Goal: Find contact information: Find contact information

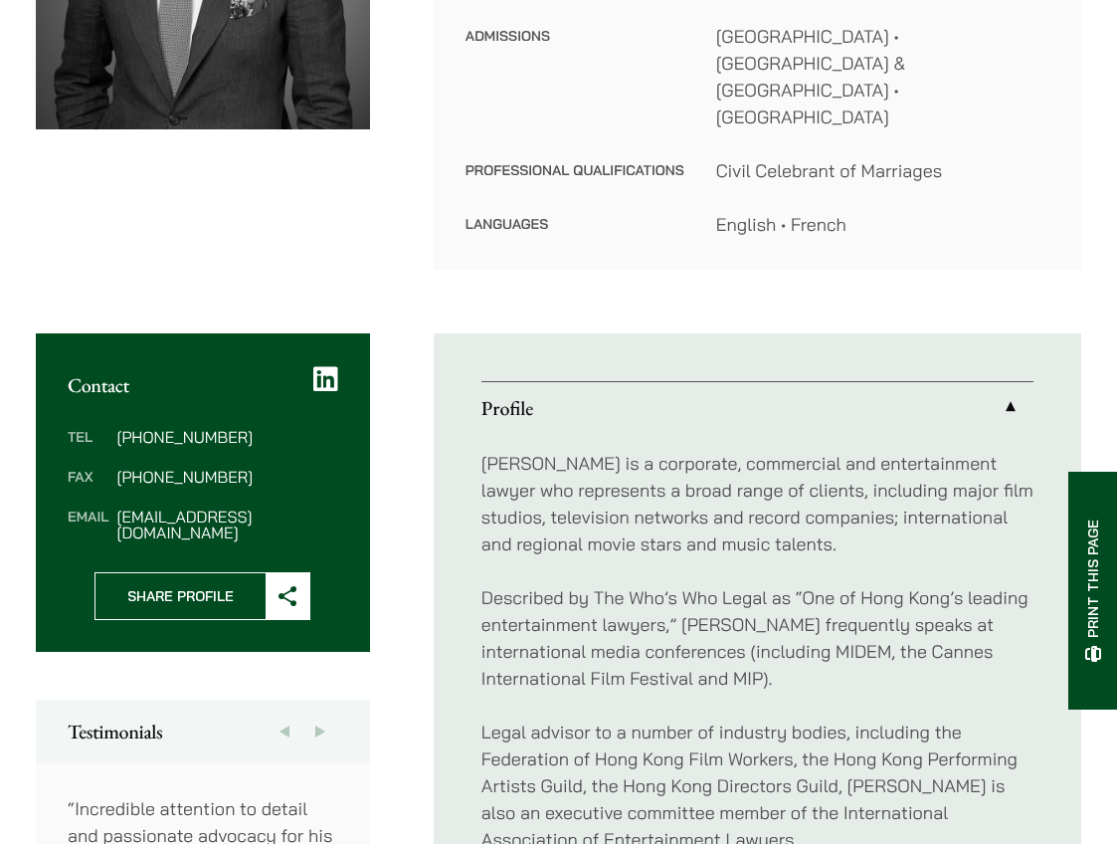
scroll to position [502, 0]
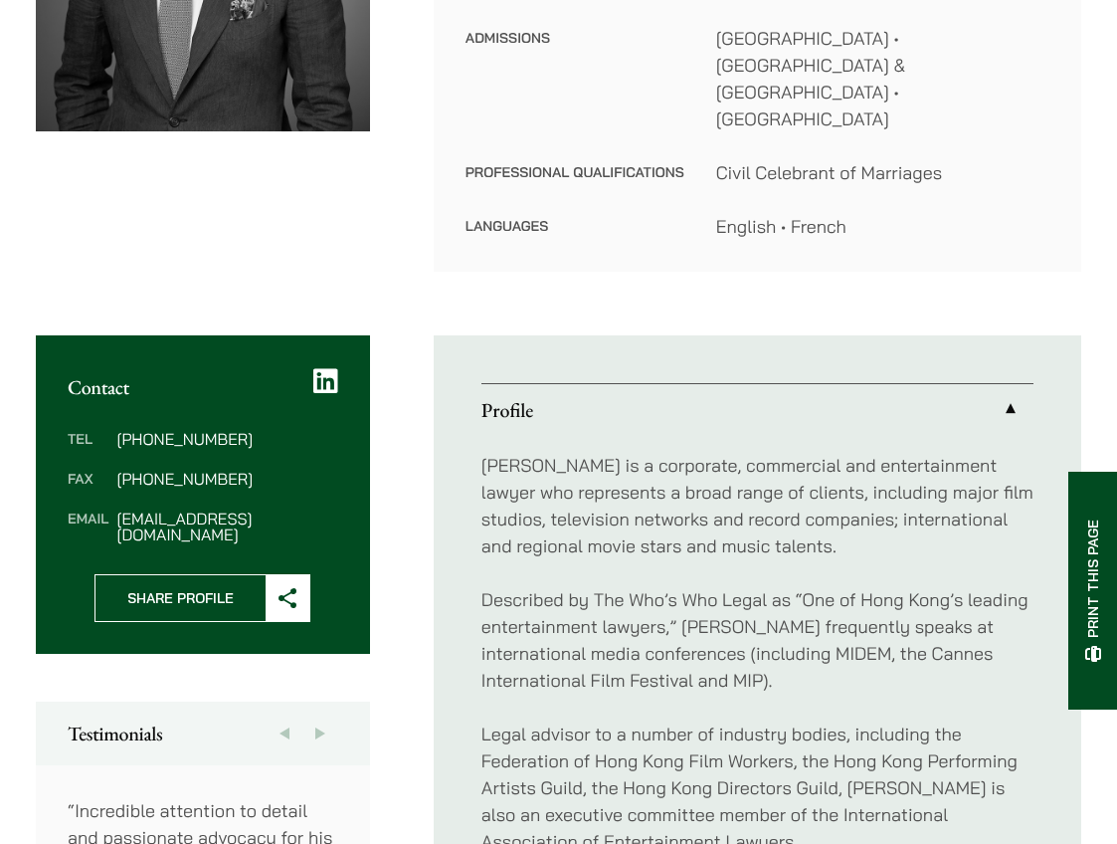
click at [130, 510] on dd "jpm@haldanes.com" at bounding box center [226, 526] width 221 height 32
copy div "jpm@haldanes.com"
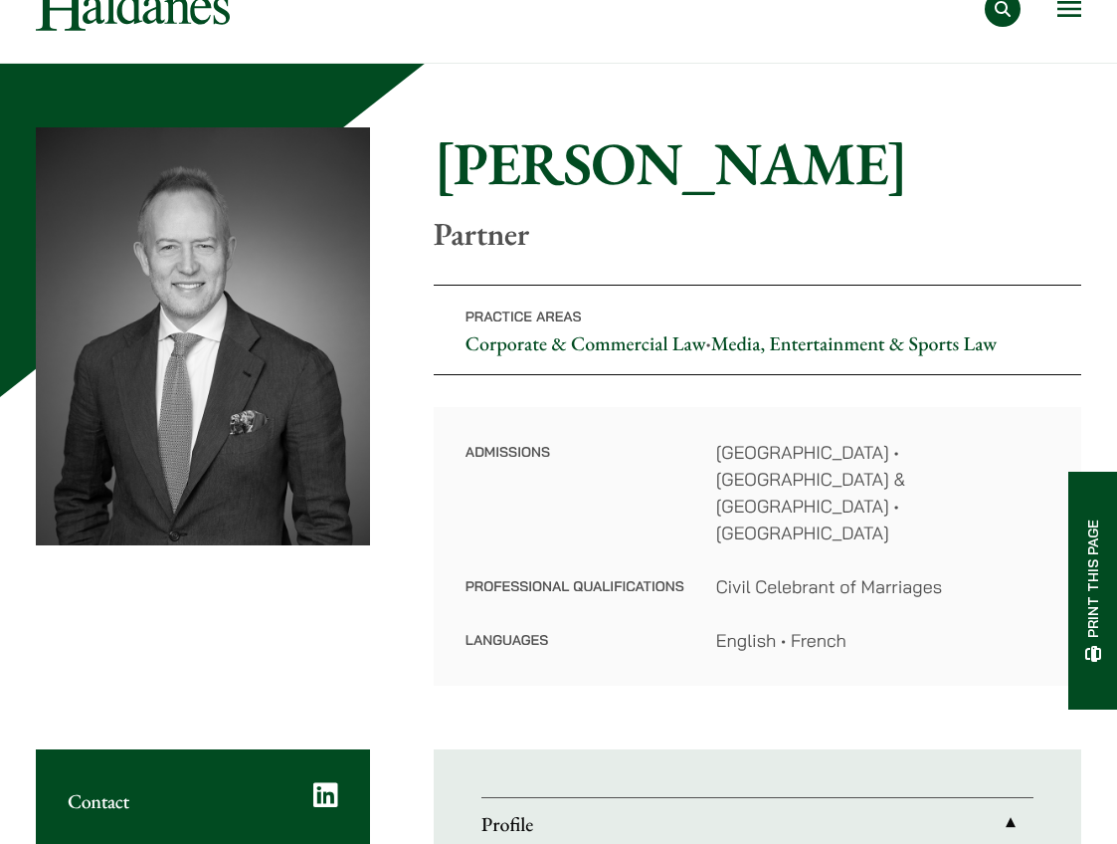
scroll to position [31, 0]
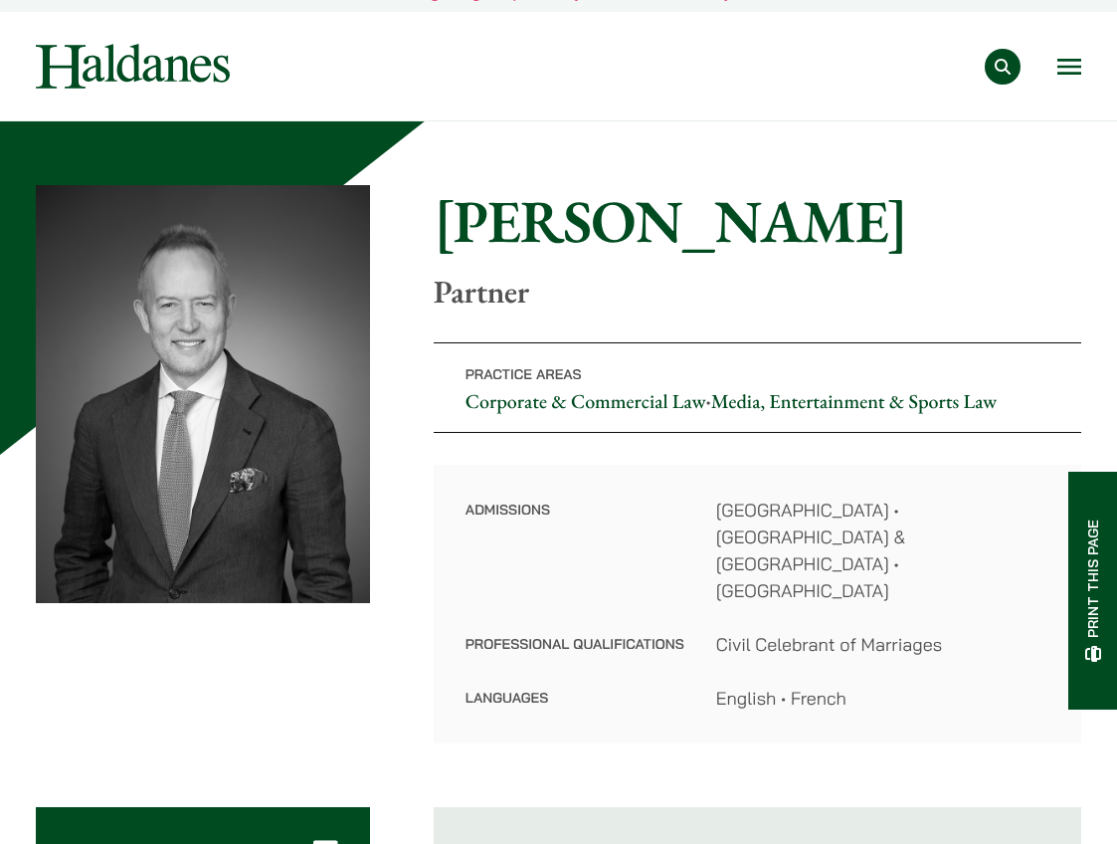
click at [534, 220] on h1 "John McLellan" at bounding box center [758, 221] width 648 height 72
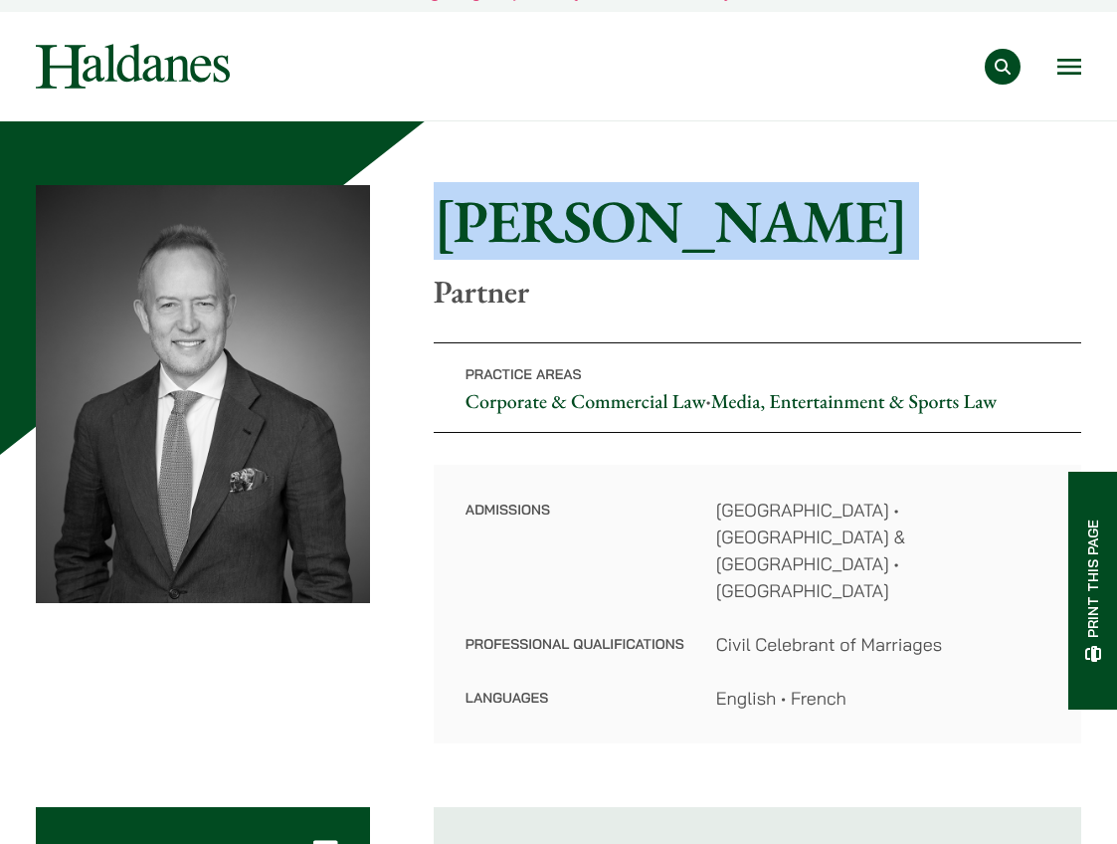
click at [534, 220] on h1 "John McLellan" at bounding box center [758, 221] width 648 height 72
copy div "John McLellan"
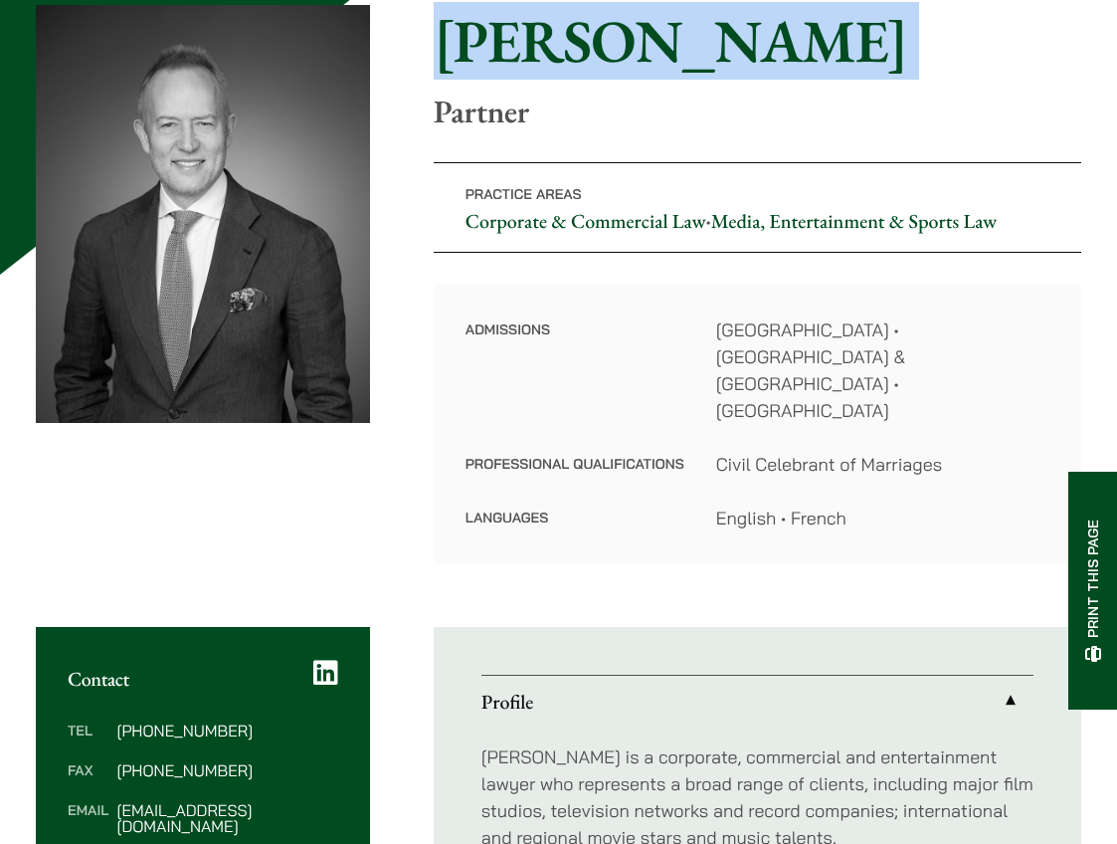
scroll to position [318, 0]
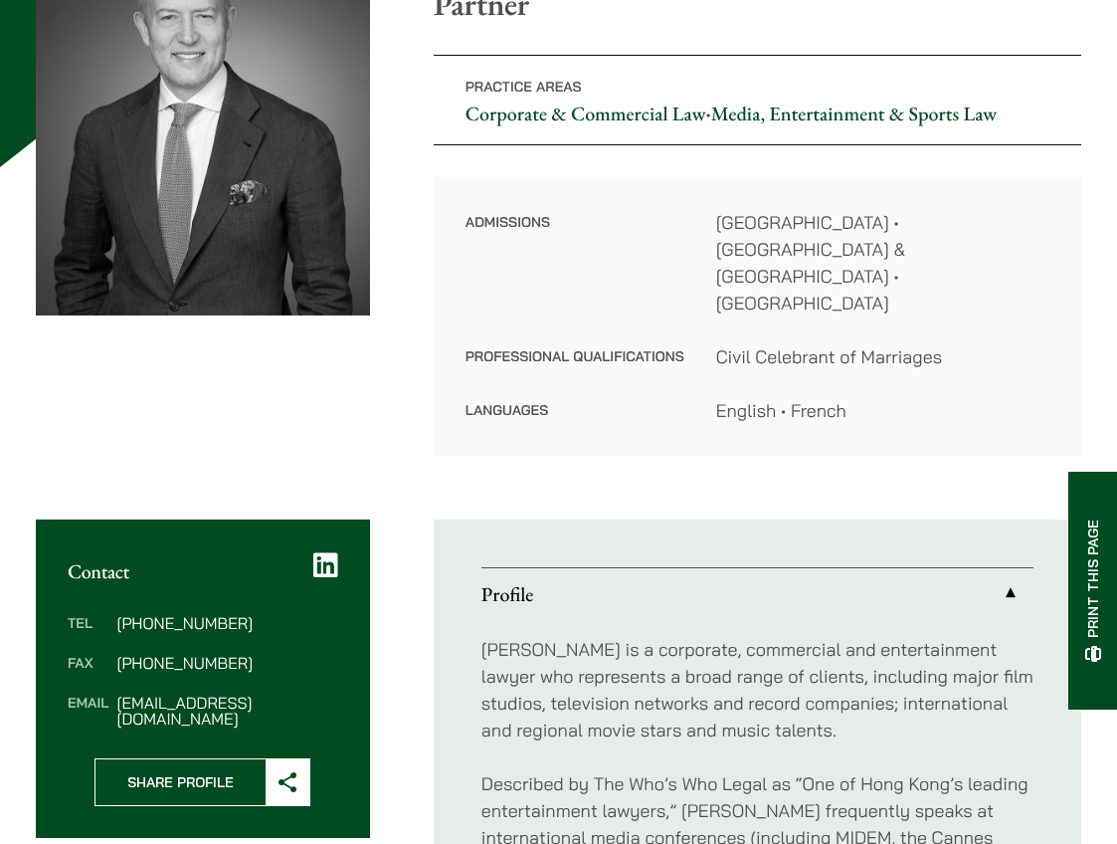
click at [849, 343] on dd "Civil Celebrant of Marriages" at bounding box center [882, 356] width 333 height 27
click at [818, 397] on dd "English • French" at bounding box center [882, 410] width 333 height 27
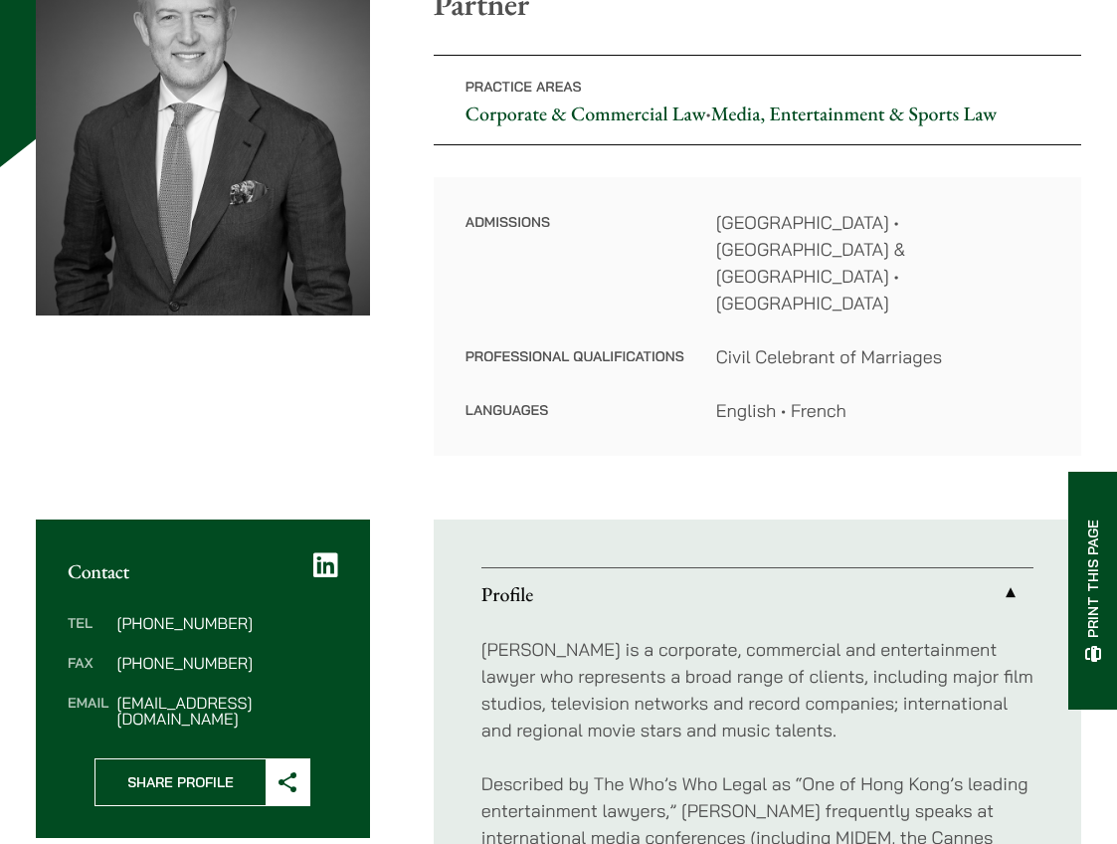
click at [818, 397] on dd "English • French" at bounding box center [882, 410] width 333 height 27
click at [824, 343] on dd "Civil Celebrant of Marriages" at bounding box center [882, 356] width 333 height 27
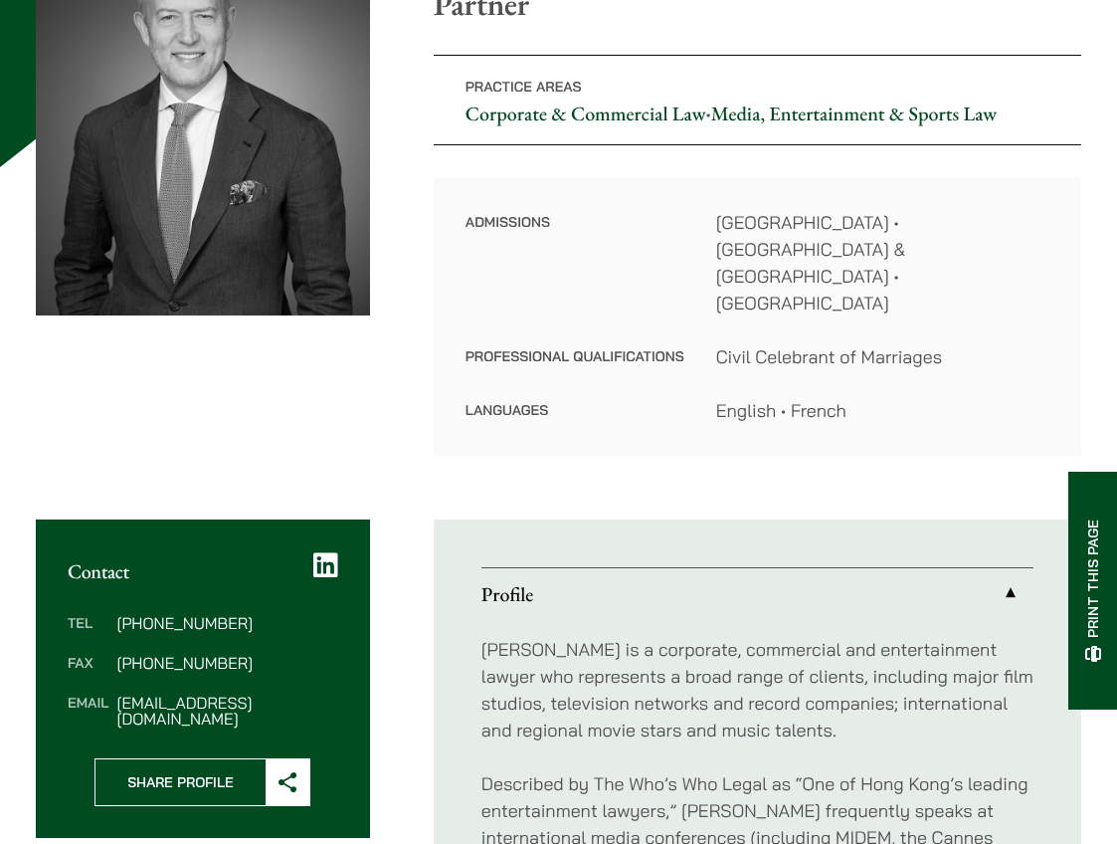
click at [807, 241] on dd "Hong Kong • England & Wales • Australian Capital Territory" at bounding box center [882, 262] width 333 height 107
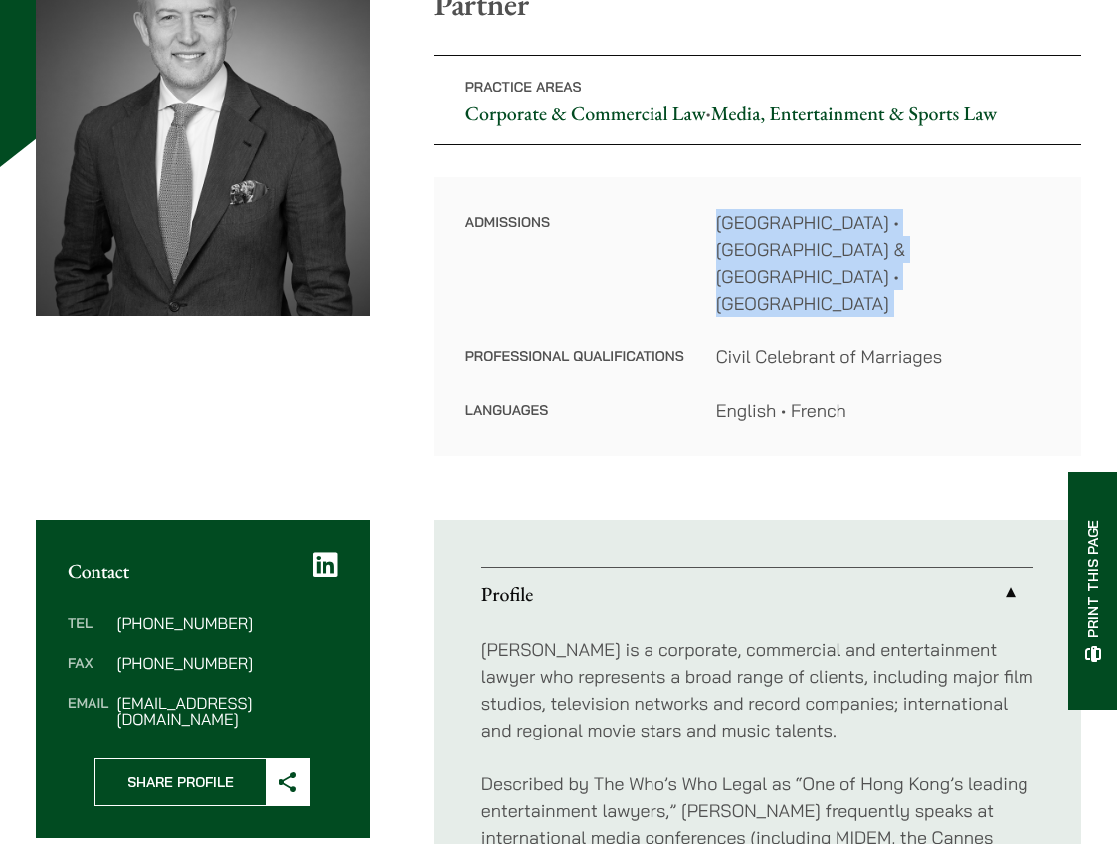
click at [807, 241] on dd "Hong Kong • England & Wales • Australian Capital Territory" at bounding box center [882, 262] width 333 height 107
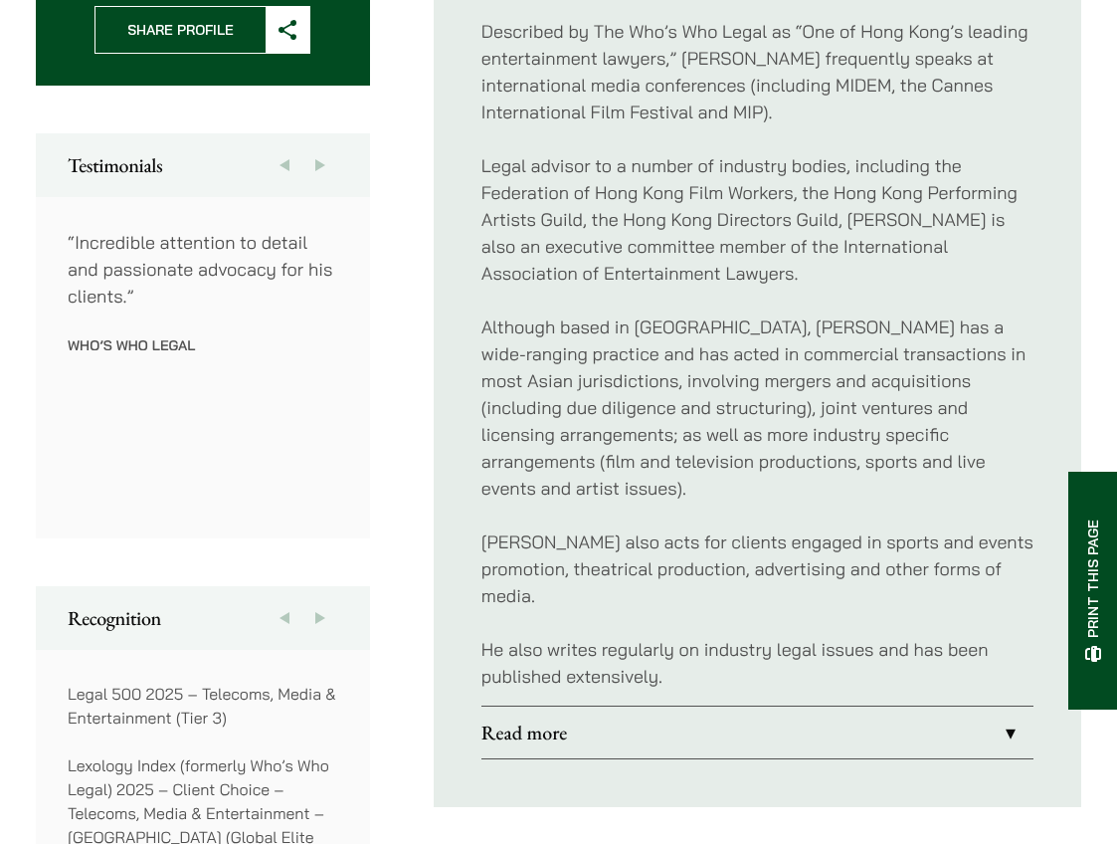
scroll to position [1071, 0]
click at [626, 705] on link "Read more" at bounding box center [758, 731] width 552 height 52
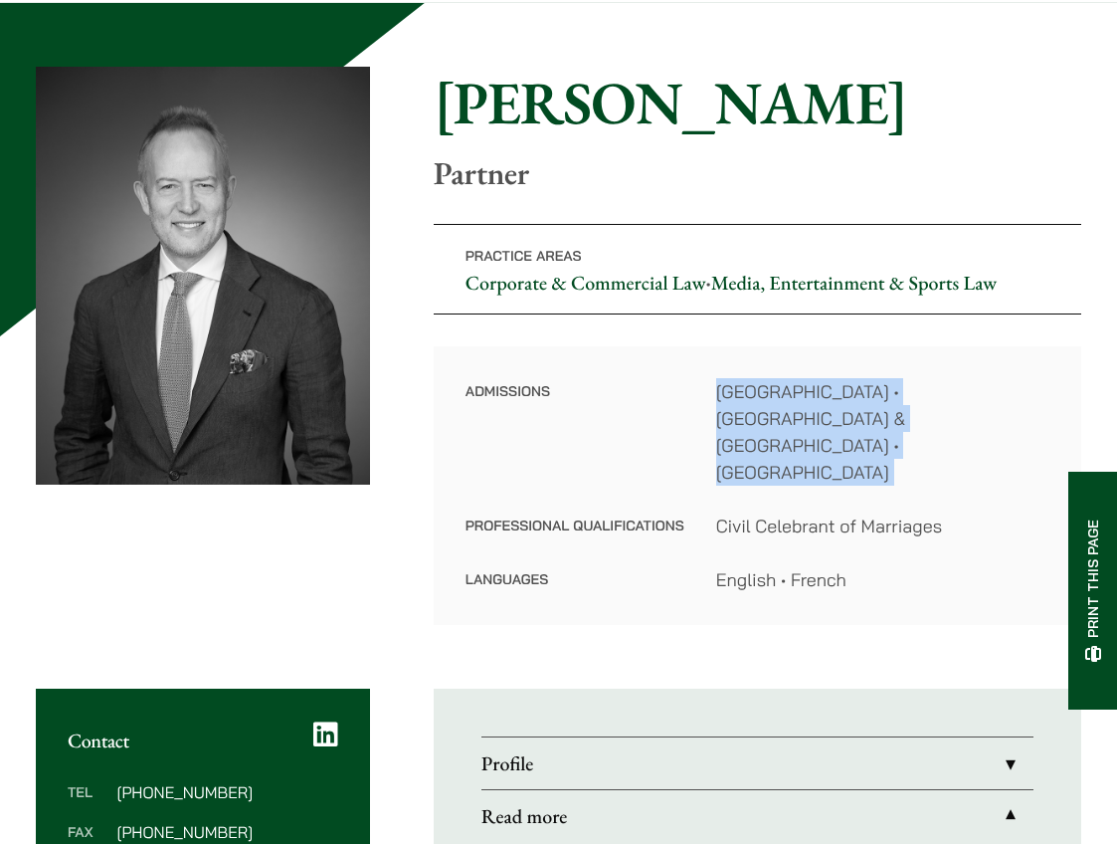
scroll to position [509, 0]
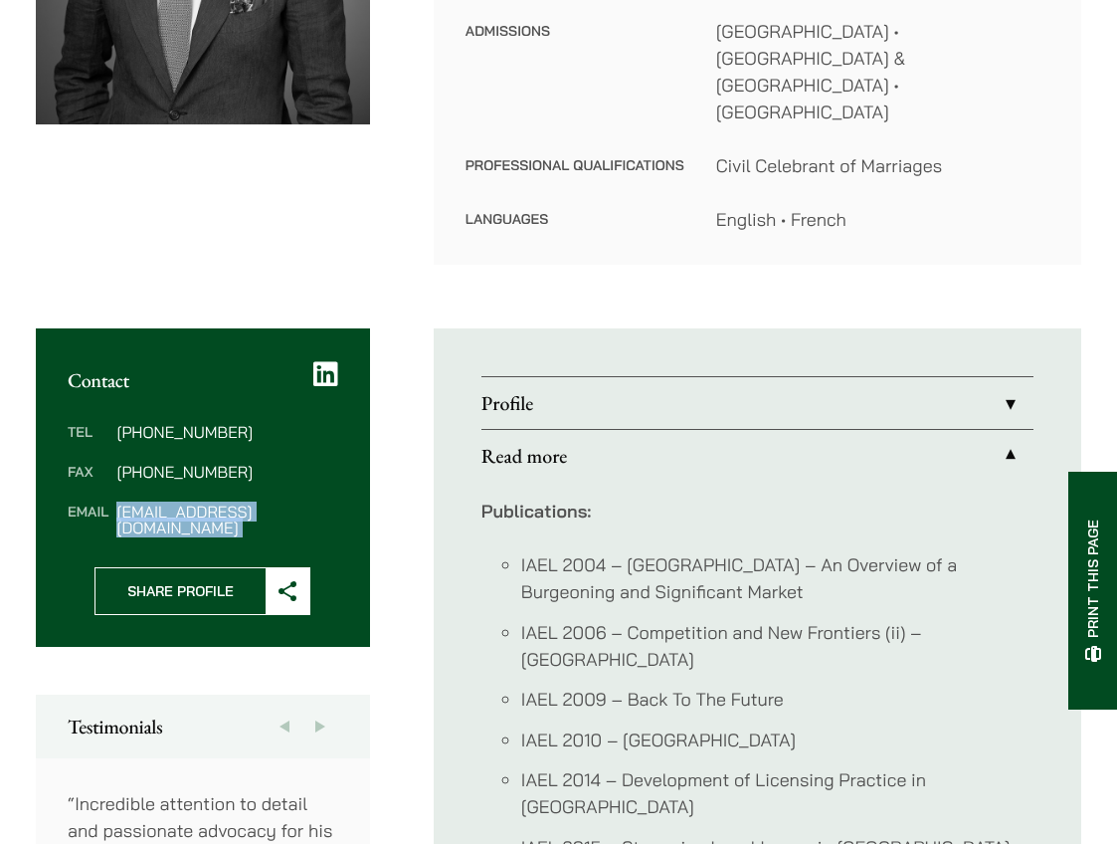
click at [156, 503] on dd "jpm@haldanes.com" at bounding box center [226, 519] width 221 height 32
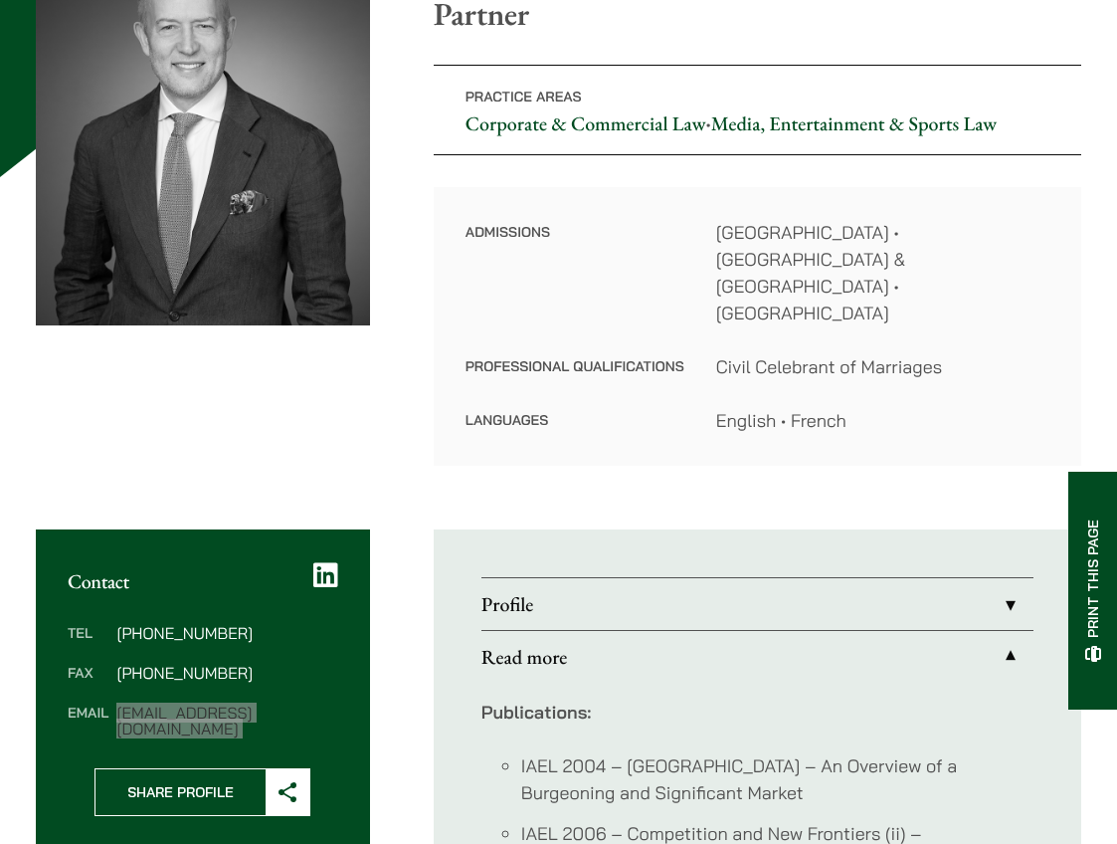
scroll to position [310, 0]
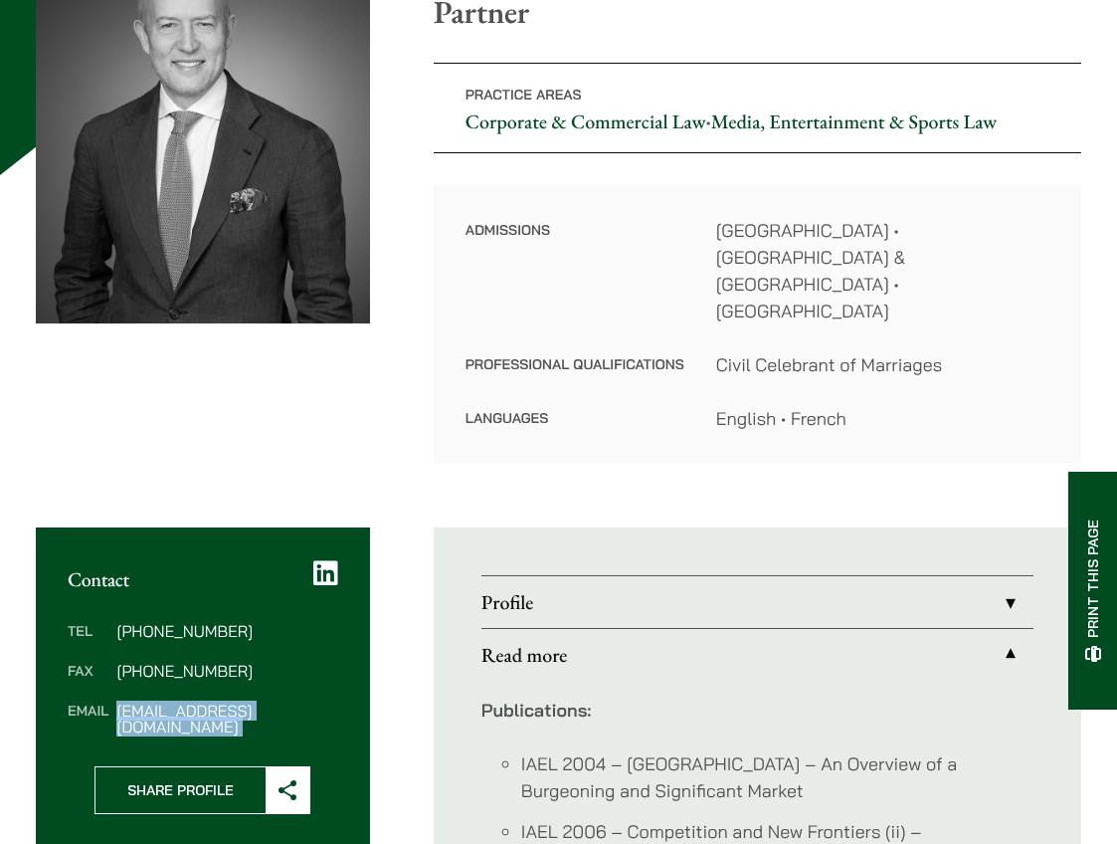
click at [279, 702] on dd "jpm@haldanes.com" at bounding box center [226, 718] width 221 height 32
click at [277, 702] on dd "jpm@haldanes.com" at bounding box center [226, 718] width 221 height 32
copy div "jpm@haldanes.com"
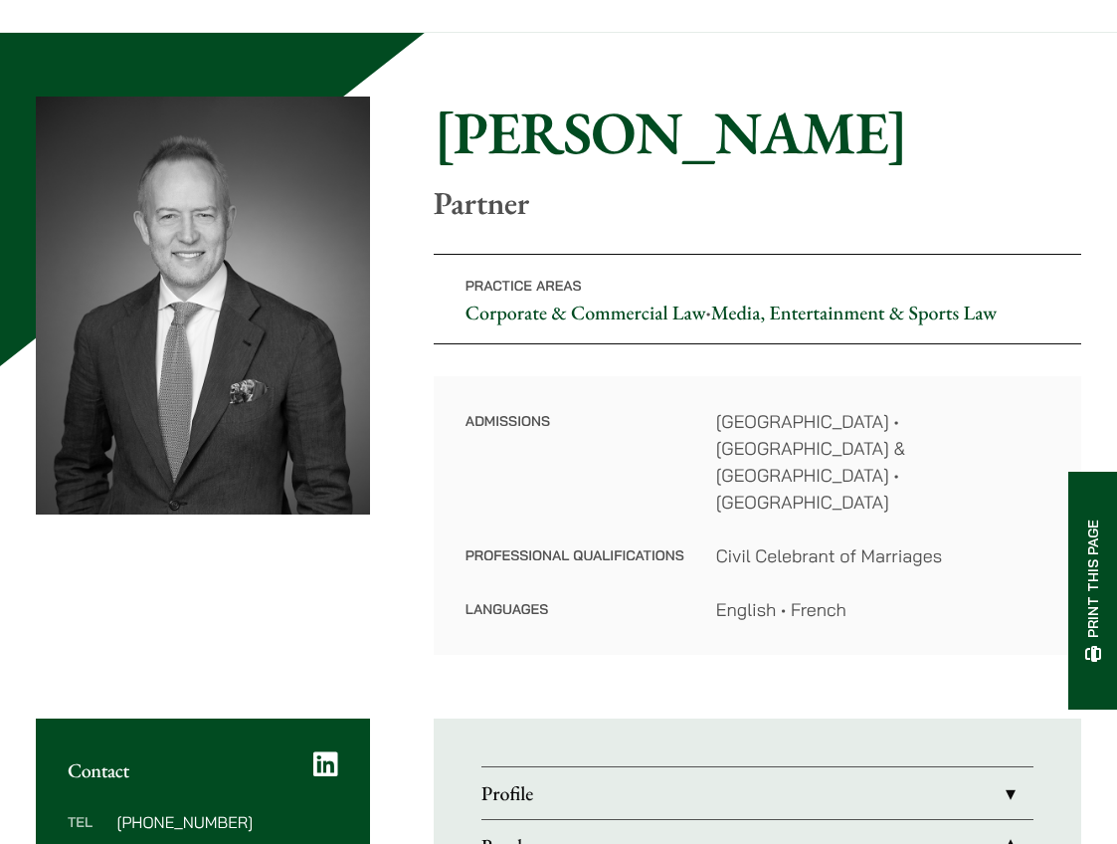
scroll to position [0, 0]
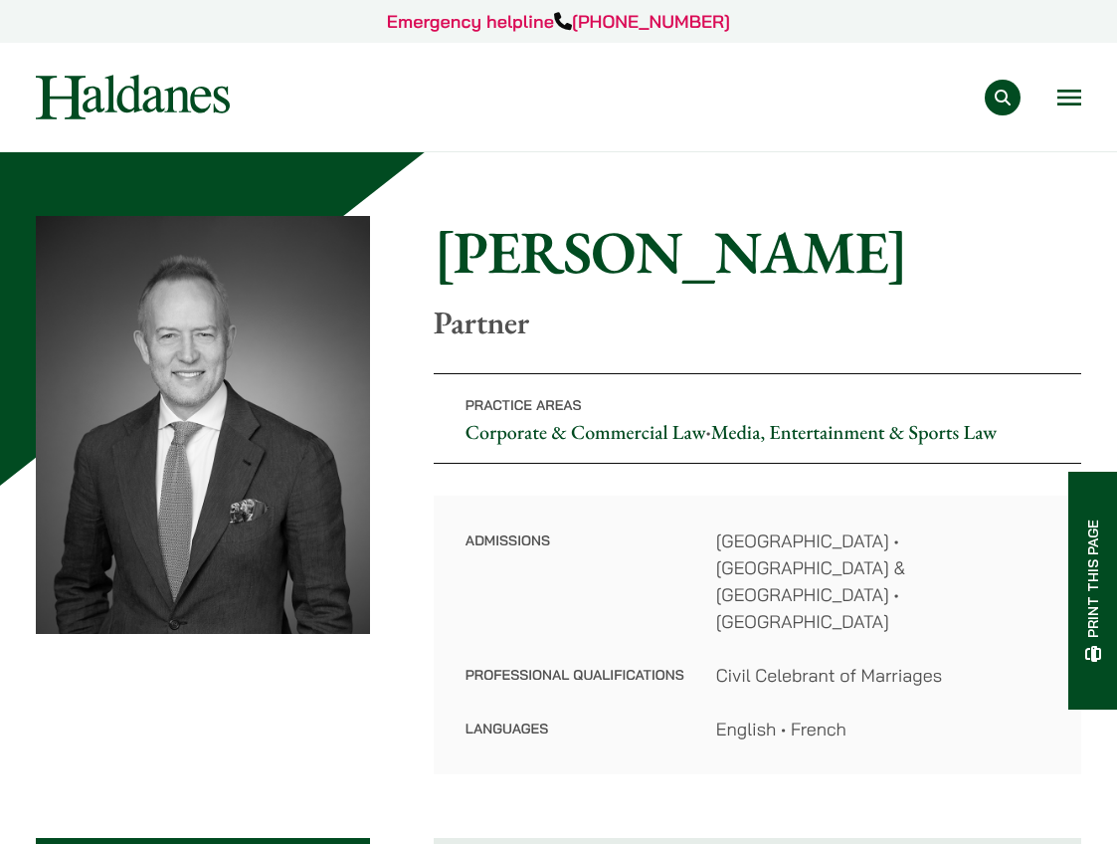
click at [688, 254] on h1 "John McLellan" at bounding box center [758, 252] width 648 height 72
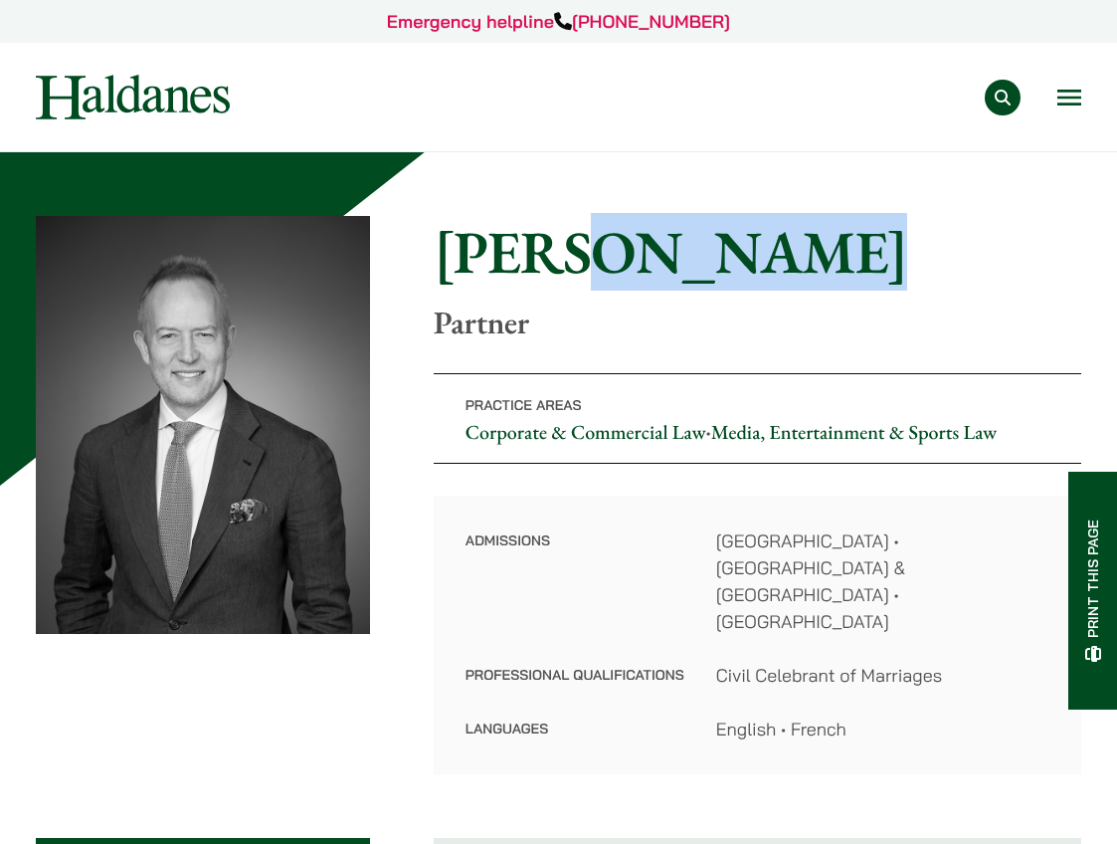
click at [688, 254] on h1 "John McLellan" at bounding box center [758, 252] width 648 height 72
copy h1 "McLellan"
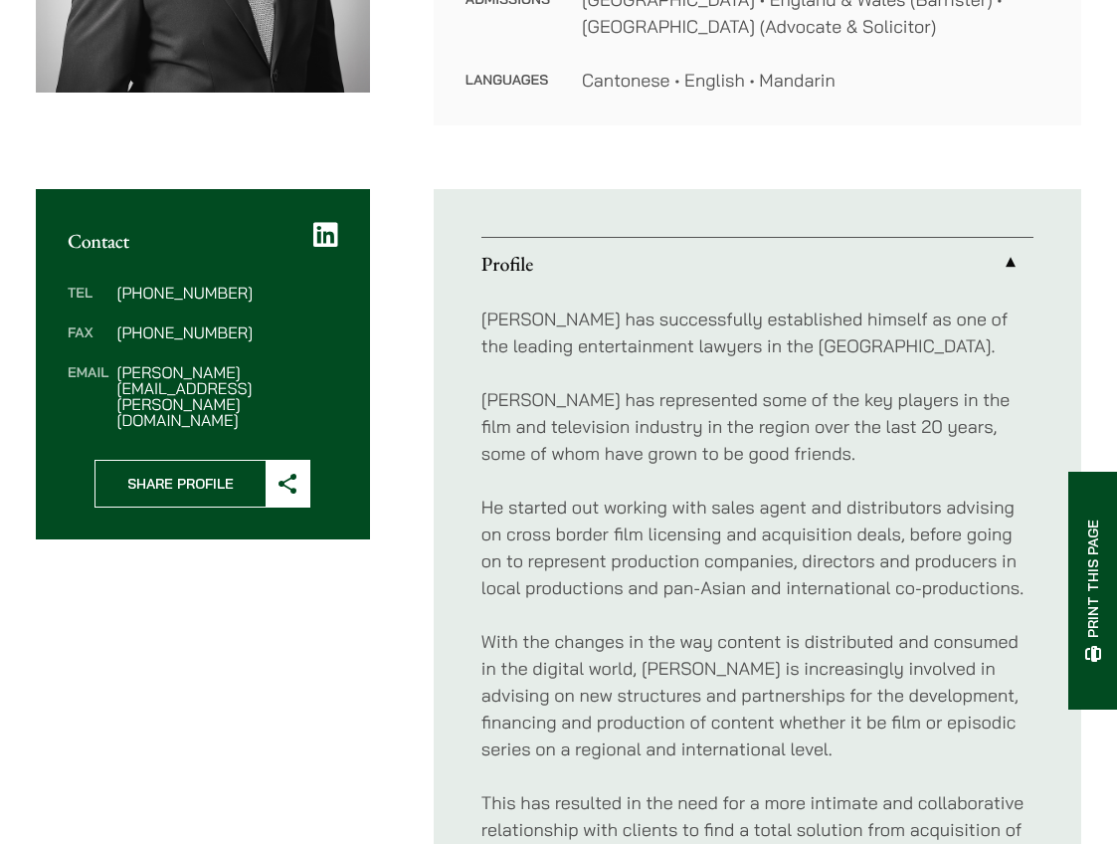
scroll to position [546, 0]
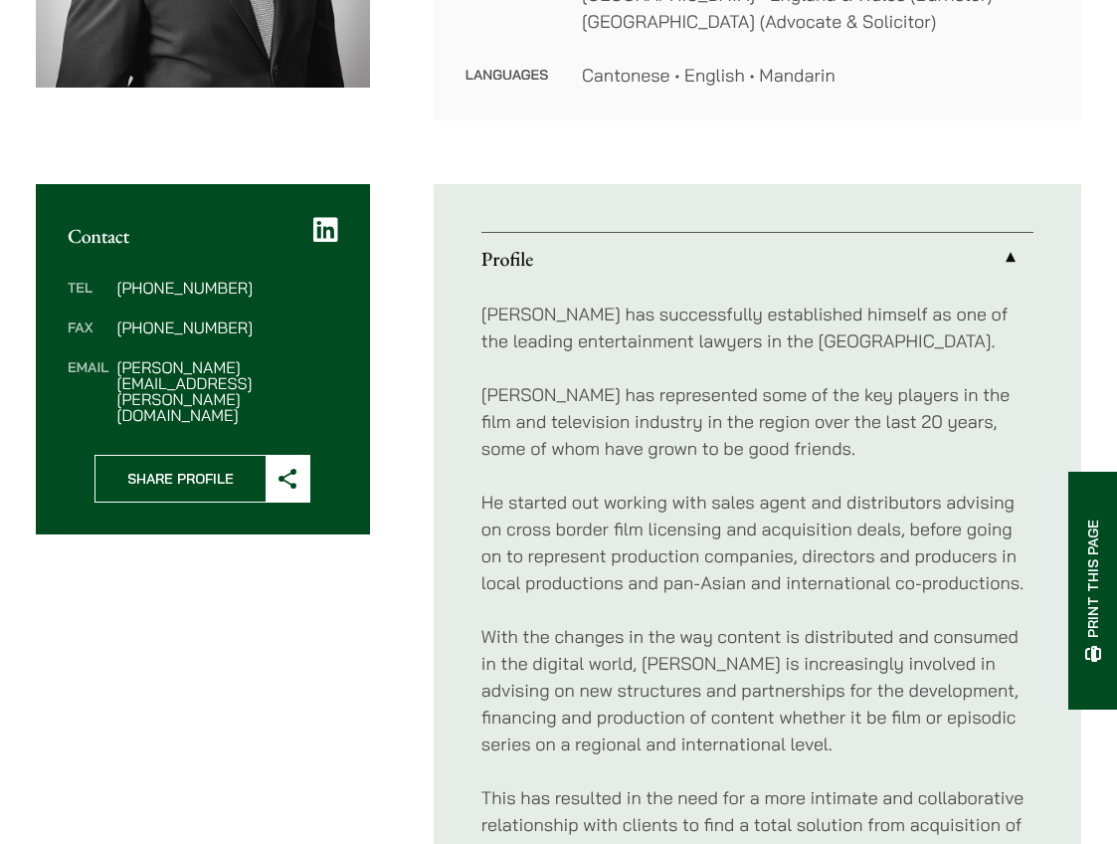
click at [693, 339] on p "Michael has successfully established himself as one of the leading entertainmen…" at bounding box center [758, 327] width 552 height 54
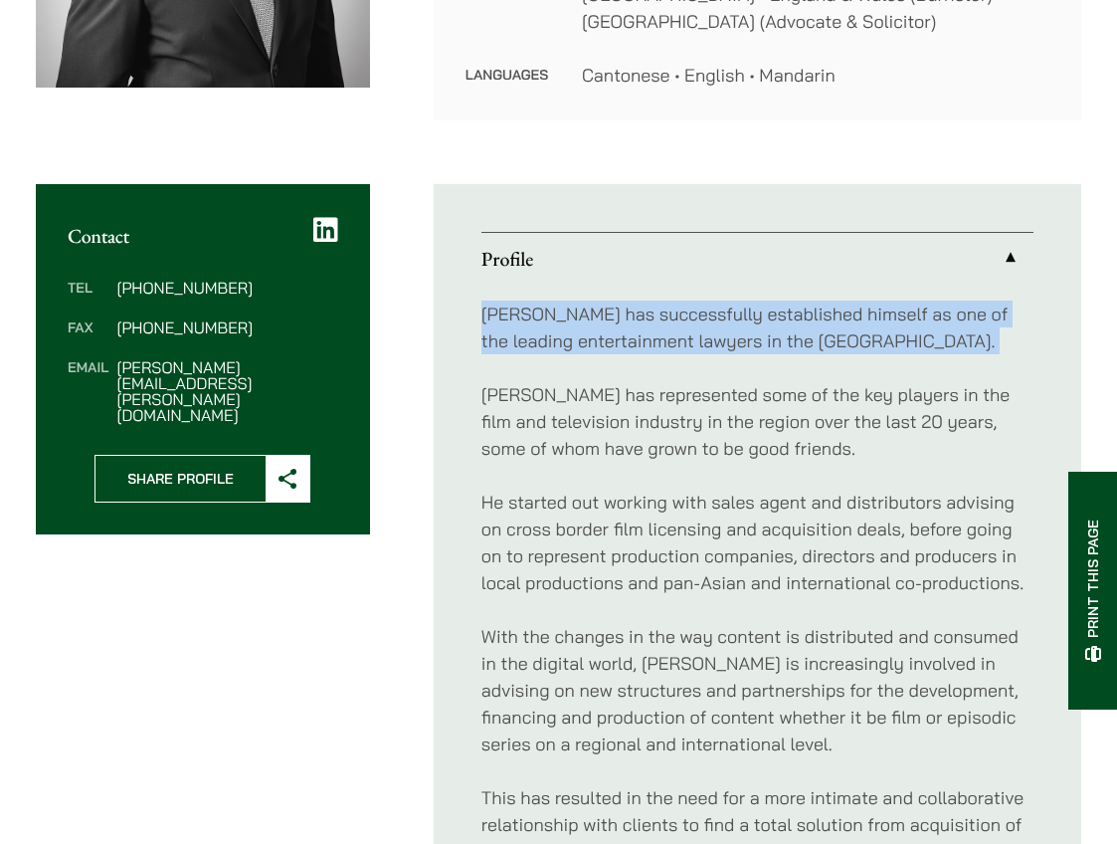
click at [693, 339] on p "Michael has successfully established himself as one of the leading entertainmen…" at bounding box center [758, 327] width 552 height 54
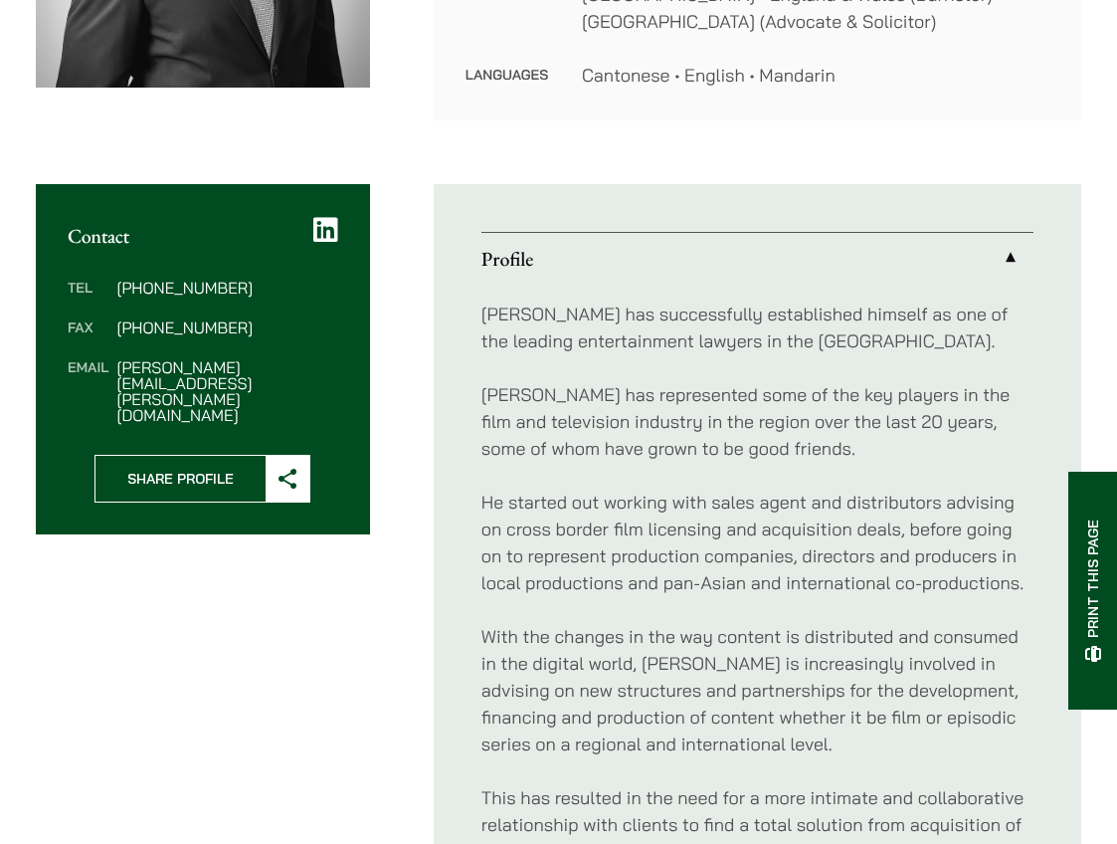
click at [650, 414] on p "Michael has represented some of the key players in the film and television indu…" at bounding box center [758, 421] width 552 height 81
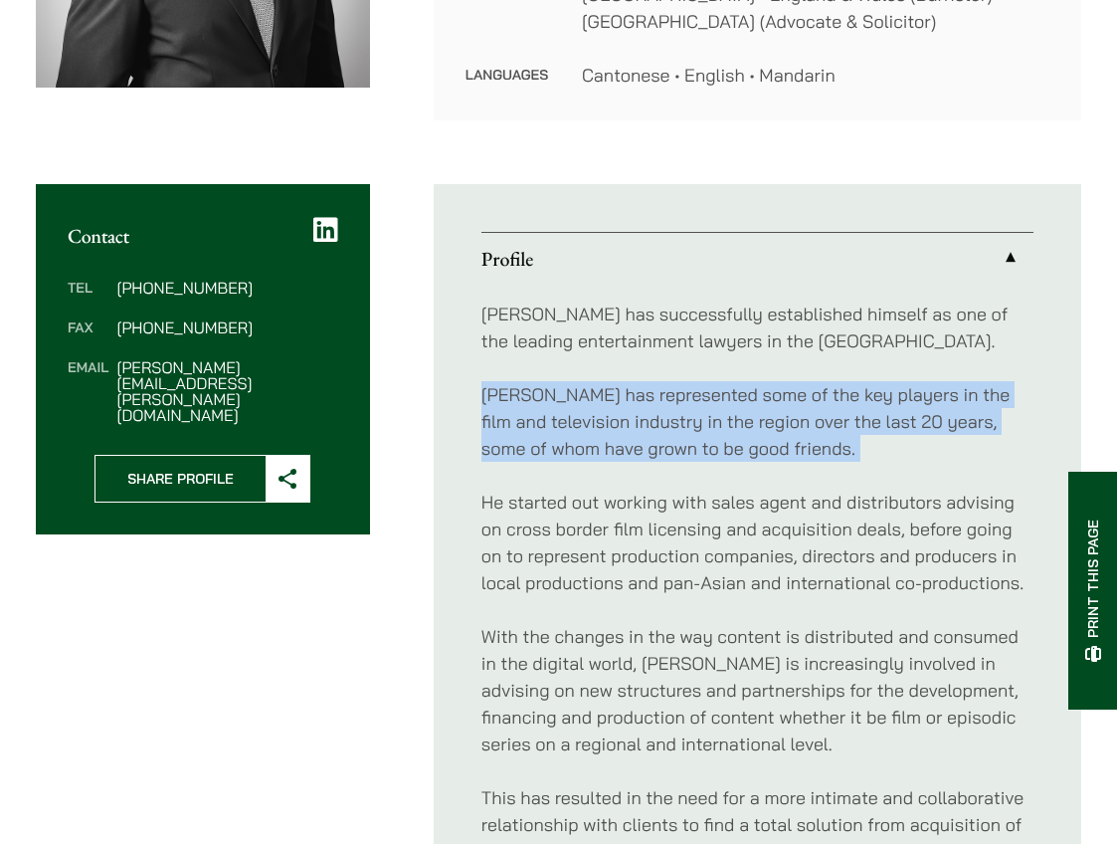
click at [650, 414] on p "Michael has represented some of the key players in the film and television indu…" at bounding box center [758, 421] width 552 height 81
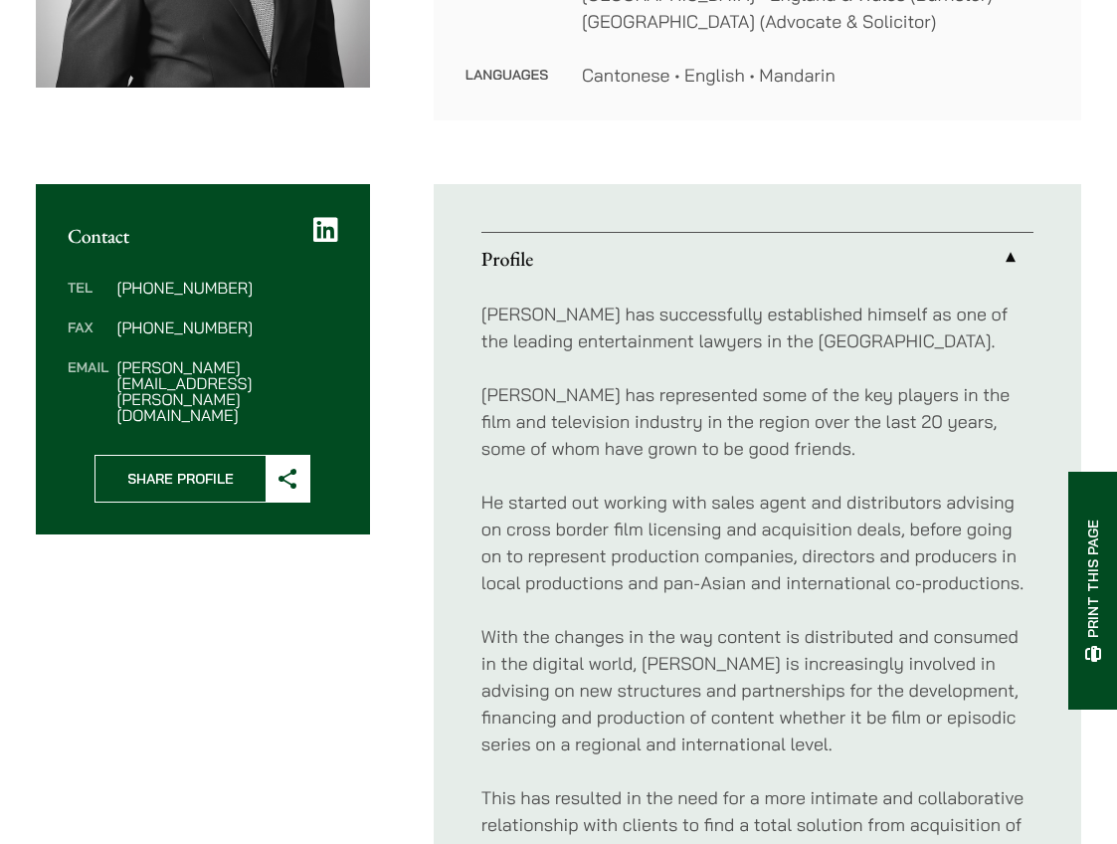
click at [660, 557] on p "He started out working with sales agent and distributors advising on cross bord…" at bounding box center [758, 541] width 552 height 107
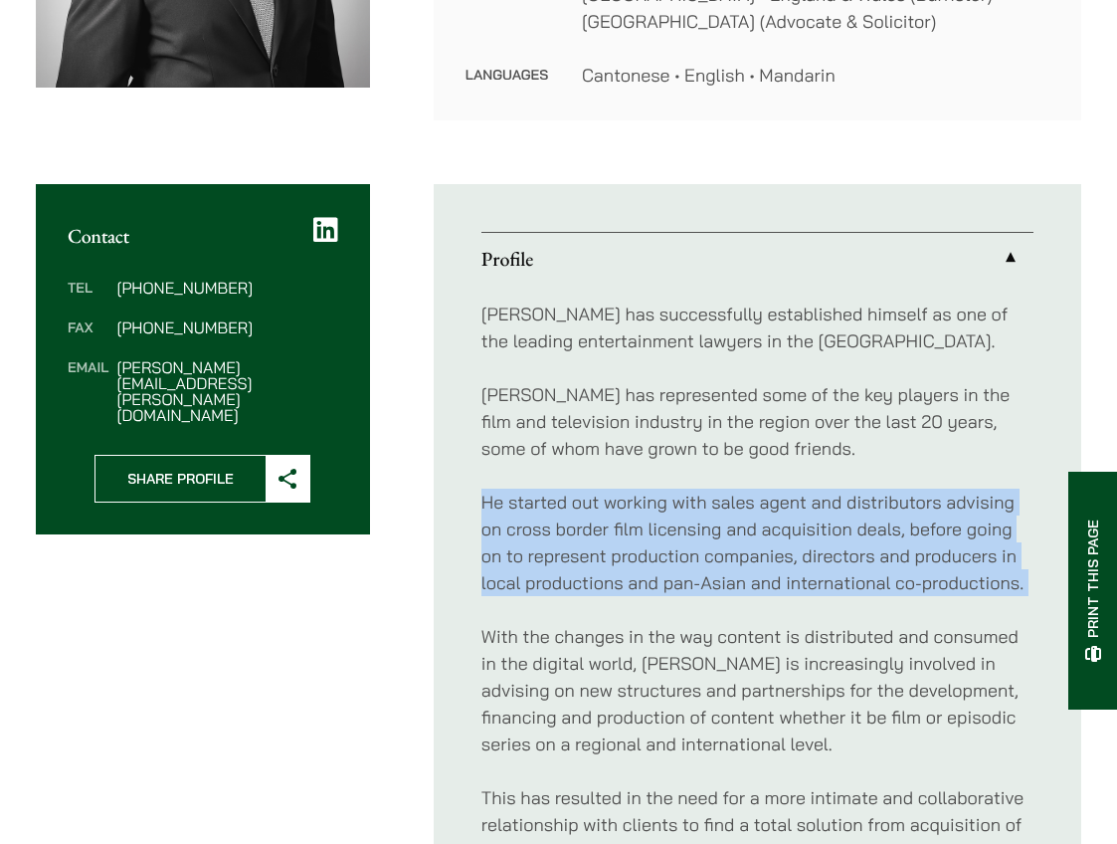
click at [660, 557] on p "He started out working with sales agent and distributors advising on cross bord…" at bounding box center [758, 541] width 552 height 107
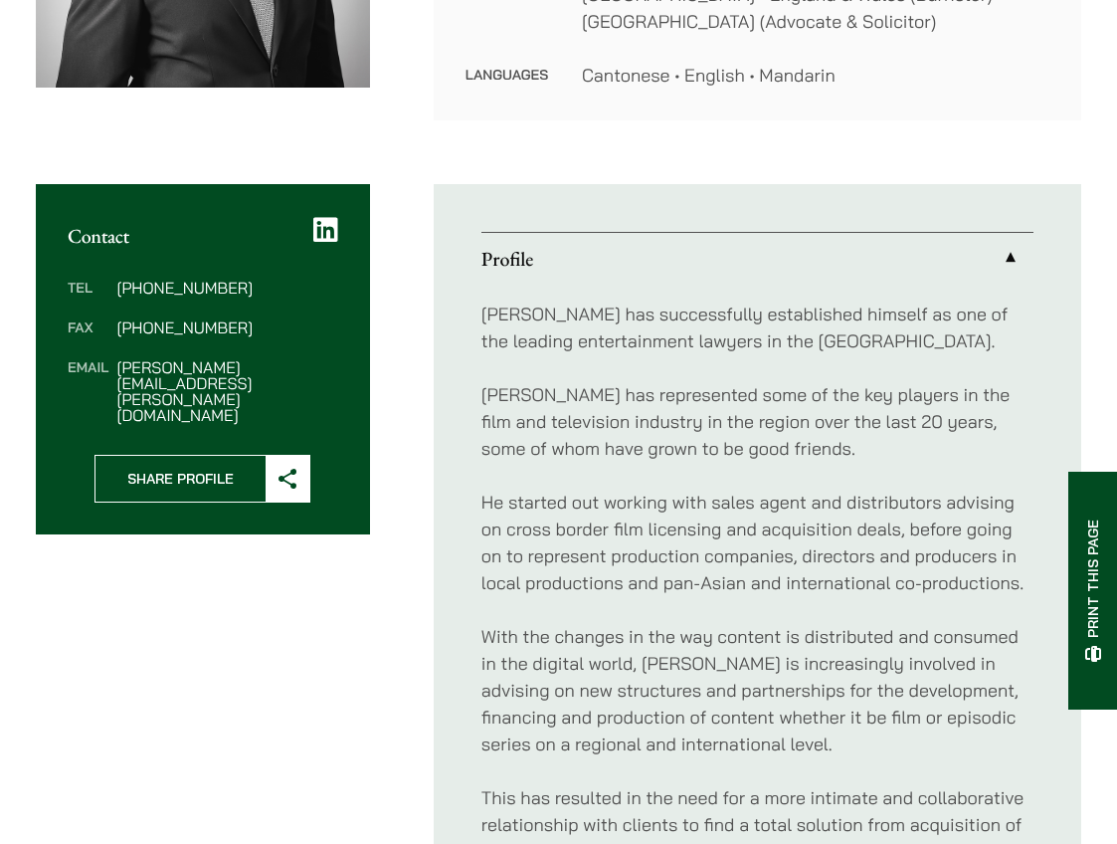
click at [213, 371] on dd "michael.leow@haldanes.com" at bounding box center [226, 391] width 221 height 64
copy div "michael.leow@haldanes.com"
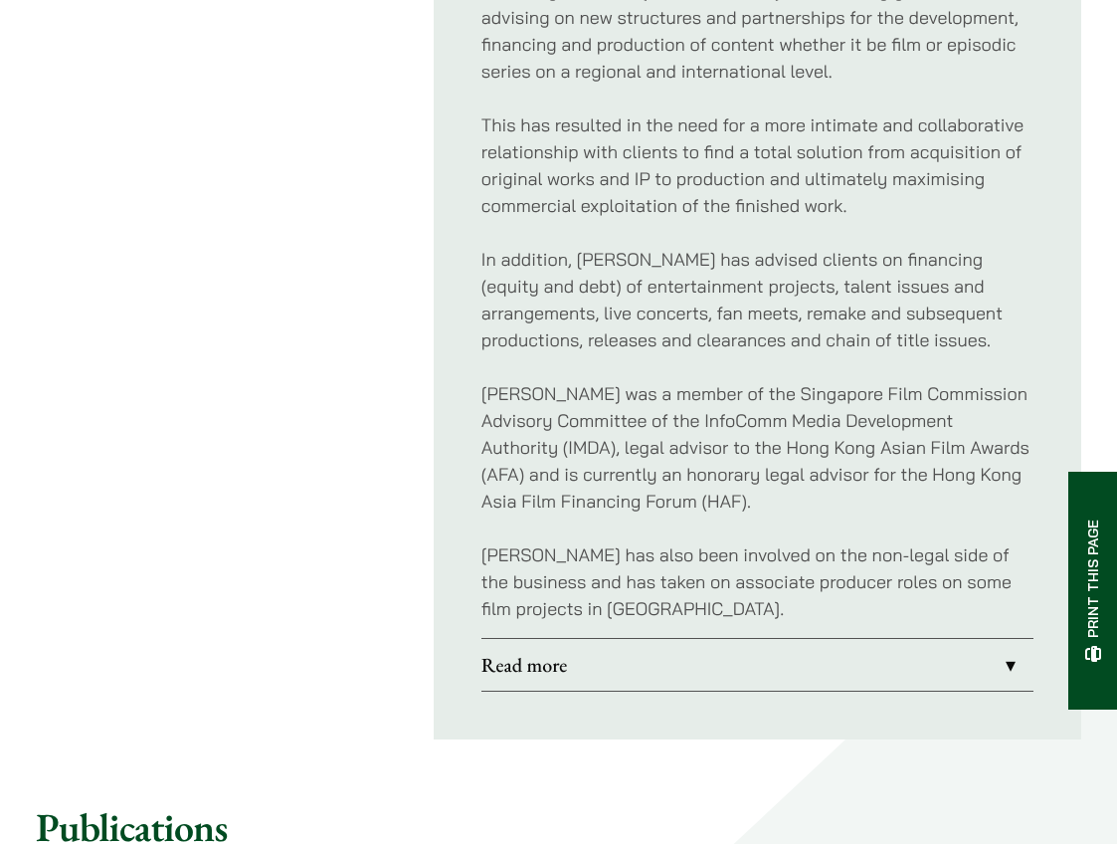
scroll to position [1763, 0]
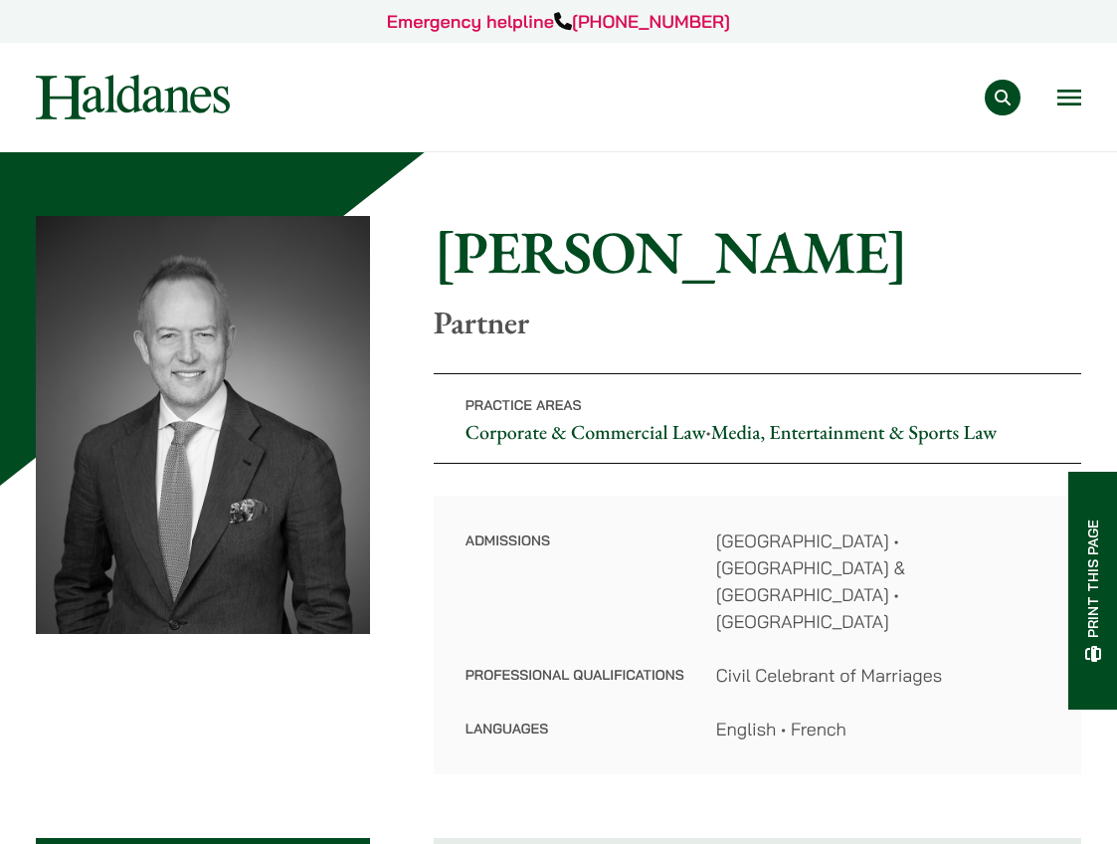
click at [1056, 92] on div "Practice Areas Antitrust and Competition Law Civil Litigation & Dispute Resolut…" at bounding box center [673, 98] width 818 height 36
click at [1072, 99] on button "Open menu" at bounding box center [1070, 98] width 24 height 16
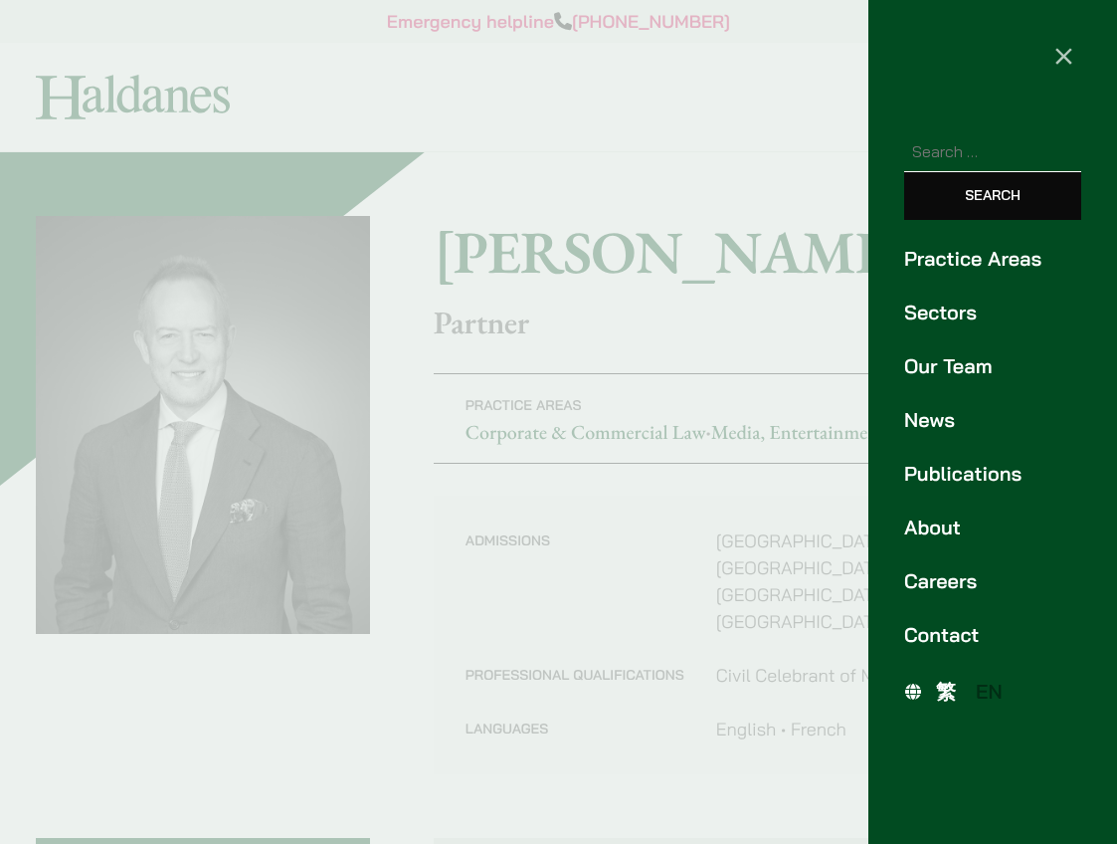
click at [953, 376] on link "Our Team" at bounding box center [992, 366] width 177 height 30
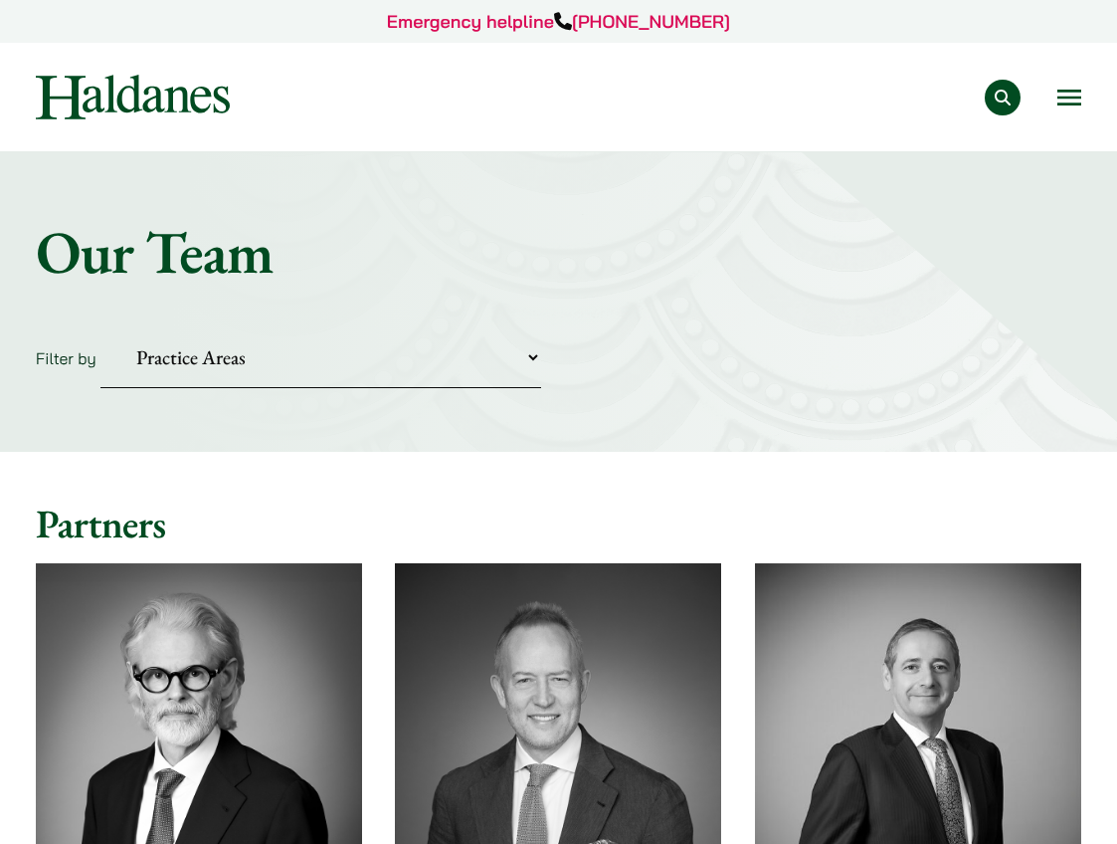
click at [398, 362] on select "Practice Areas Antitrust and Competition Civil Litigation & Dispute Resolution …" at bounding box center [320, 357] width 441 height 61
click at [269, 351] on select "Practice Areas Antitrust and Competition Civil Litigation & Dispute Resolution …" at bounding box center [320, 357] width 441 height 61
select select "media-entertainment-sports"
click at [100, 327] on select "Practice Areas Antitrust and Competition Civil Litigation & Dispute Resolution …" at bounding box center [320, 357] width 441 height 61
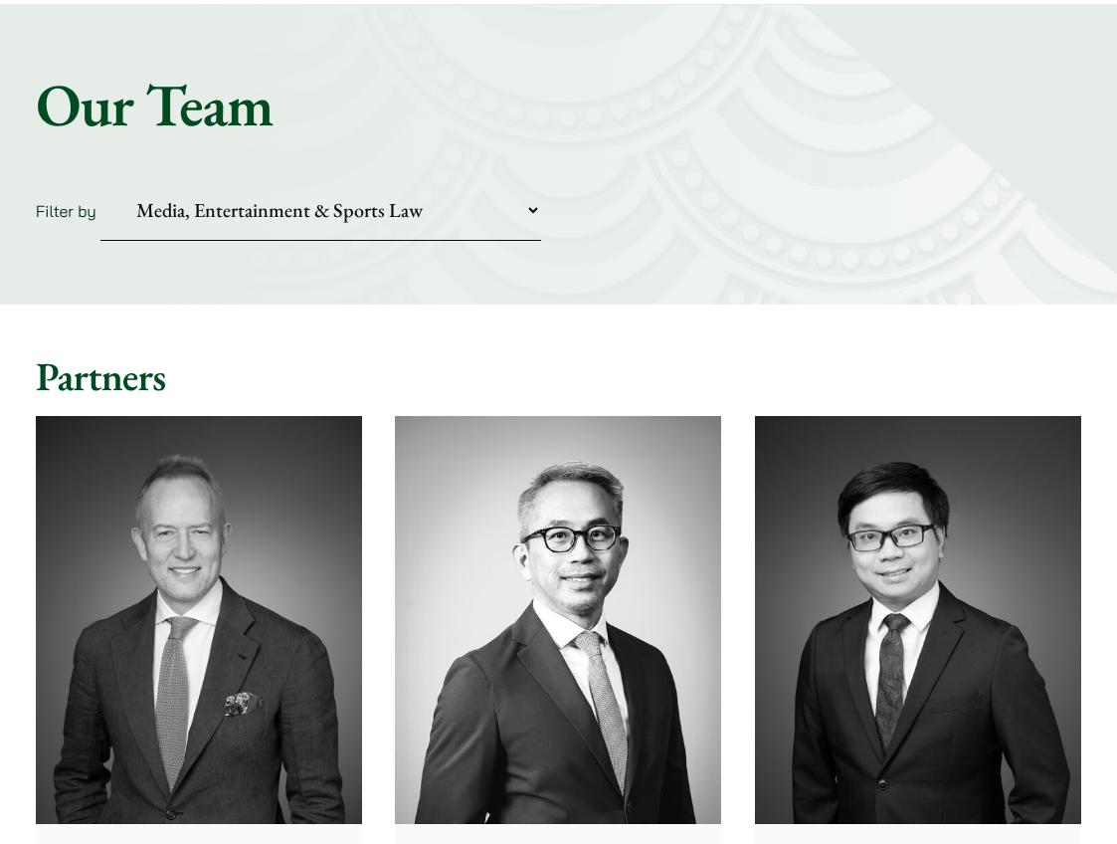
scroll to position [640, 0]
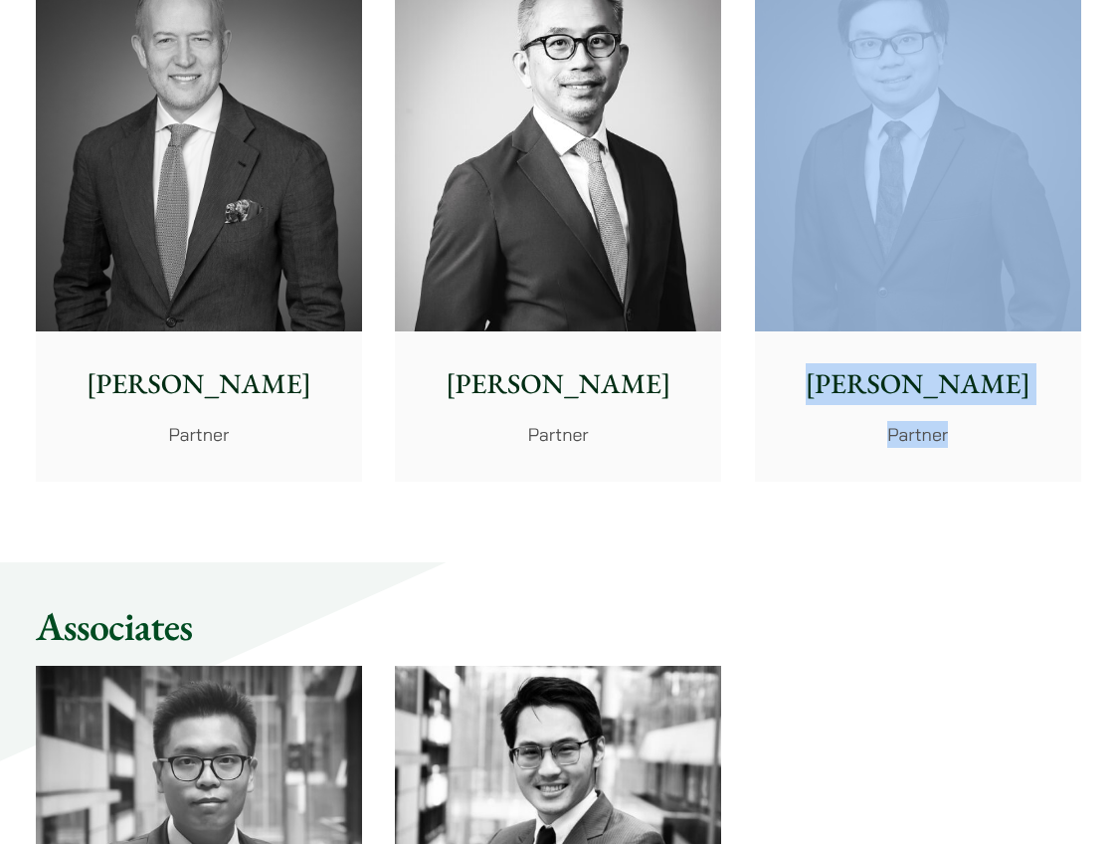
drag, startPoint x: 934, startPoint y: 389, endPoint x: 917, endPoint y: 76, distance: 313.8
click at [0, 0] on div "Partners Jonathan Midgley Partner, Solicitor Advocate John McLellan Partner And…" at bounding box center [558, 625] width 1117 height 1530
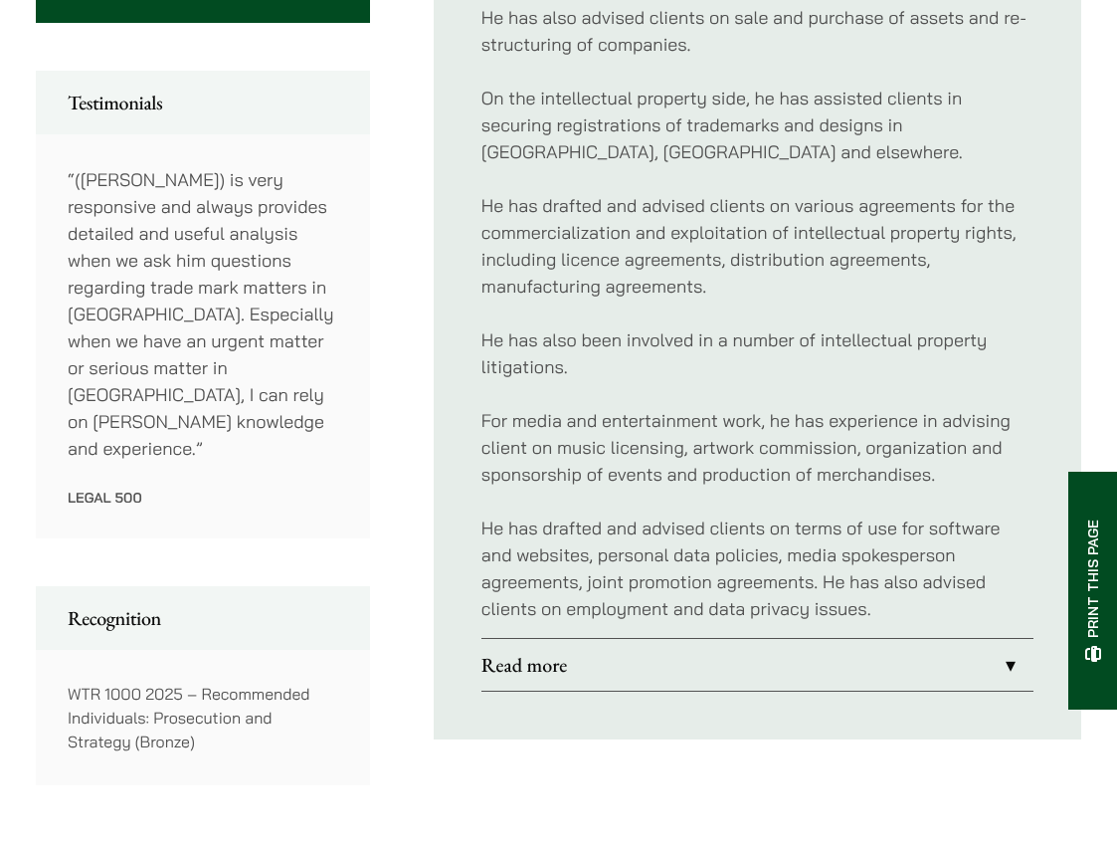
scroll to position [1062, 0]
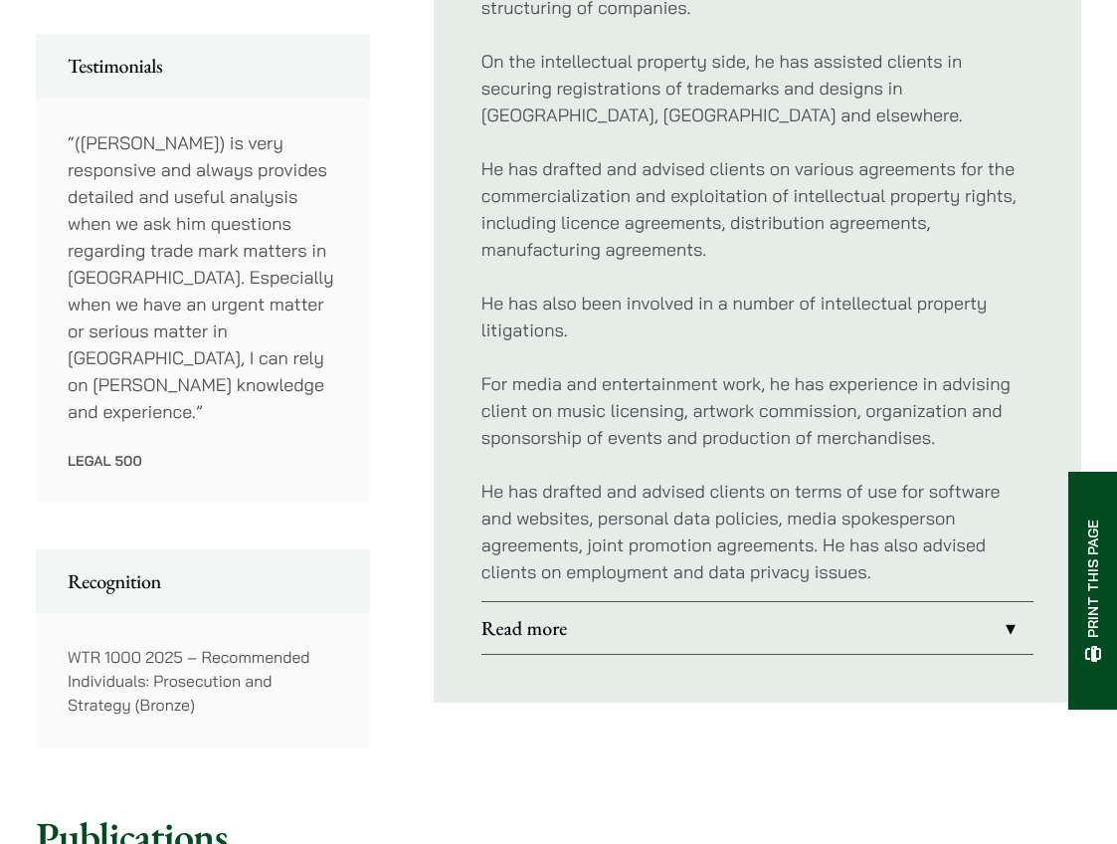
click at [589, 622] on link "Read more" at bounding box center [758, 628] width 552 height 52
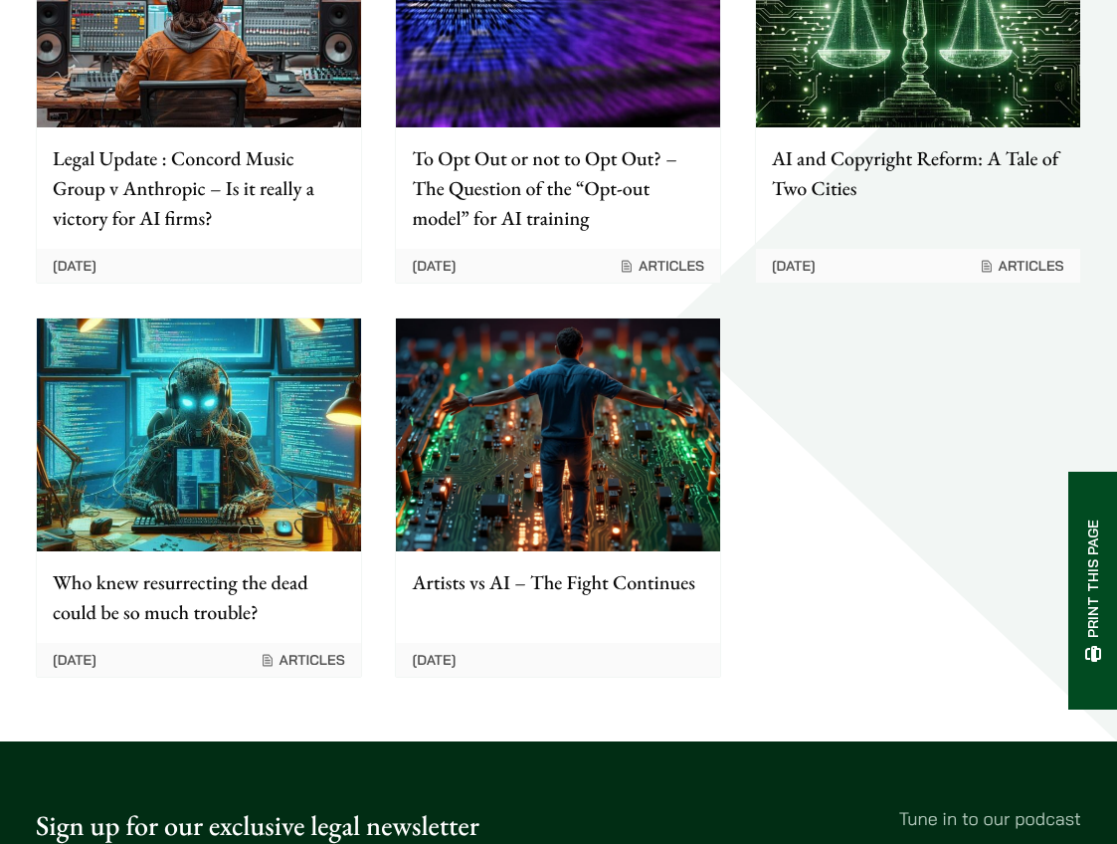
scroll to position [2985, 0]
